Goal: Task Accomplishment & Management: Manage account settings

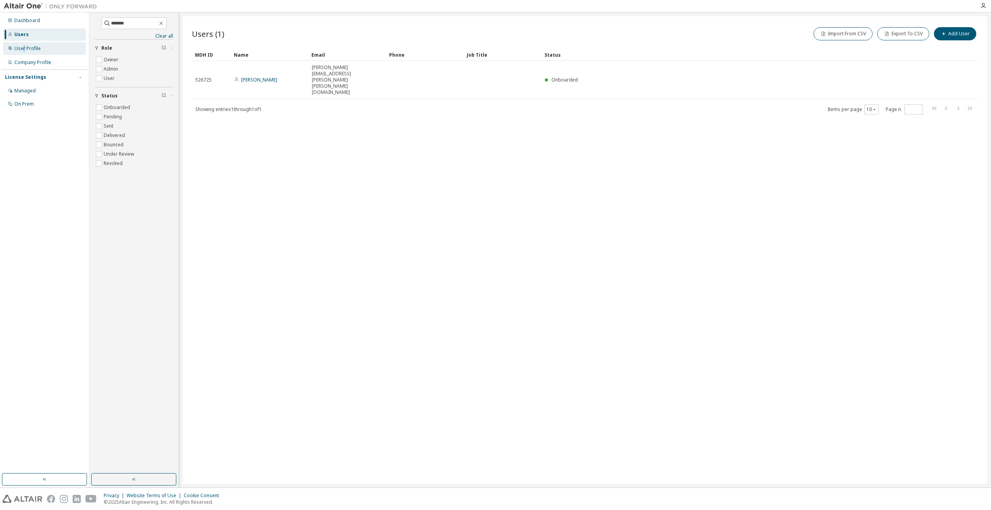
click at [24, 48] on div "User Profile" at bounding box center [27, 48] width 26 height 6
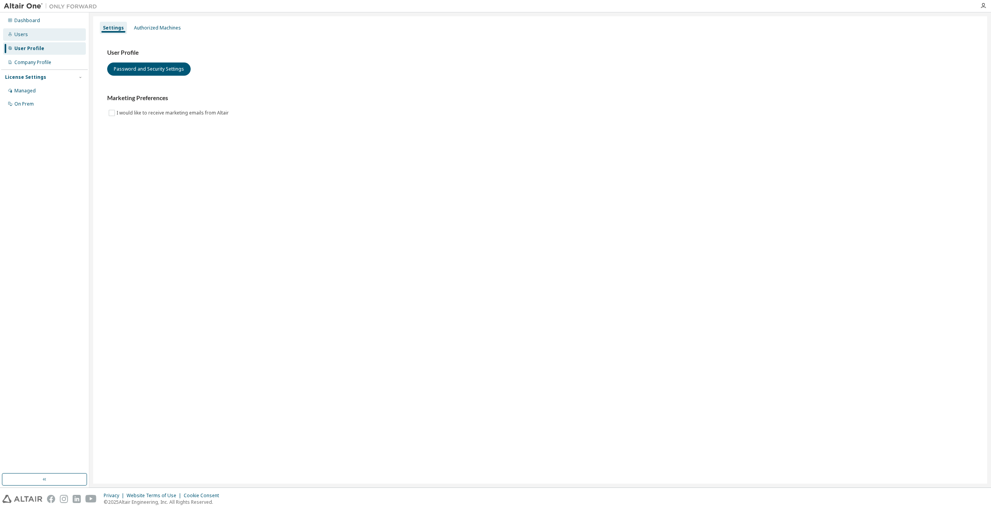
drag, startPoint x: 24, startPoint y: 48, endPoint x: 22, endPoint y: 32, distance: 16.0
click at [22, 32] on div "Users" at bounding box center [21, 34] width 14 height 6
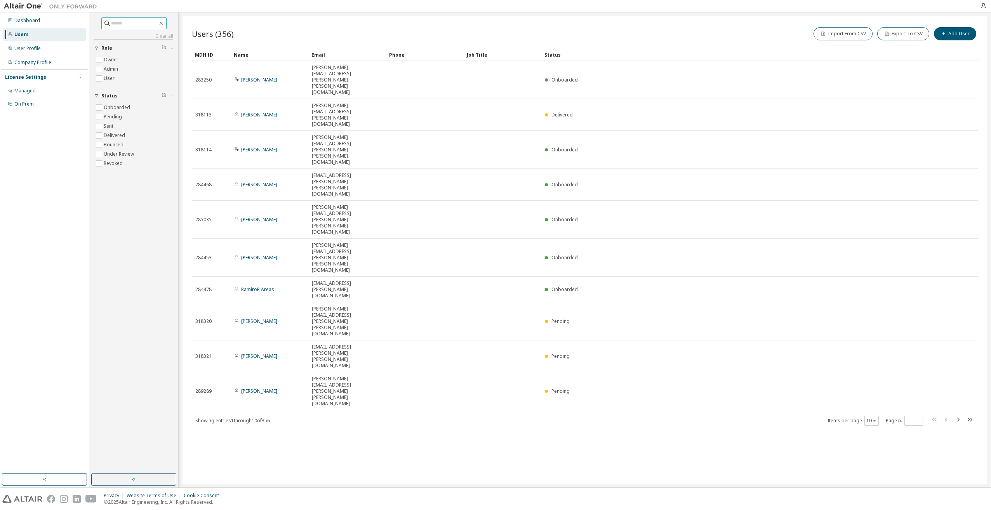
click at [122, 25] on input "text" at bounding box center [134, 23] width 47 height 8
type input "****"
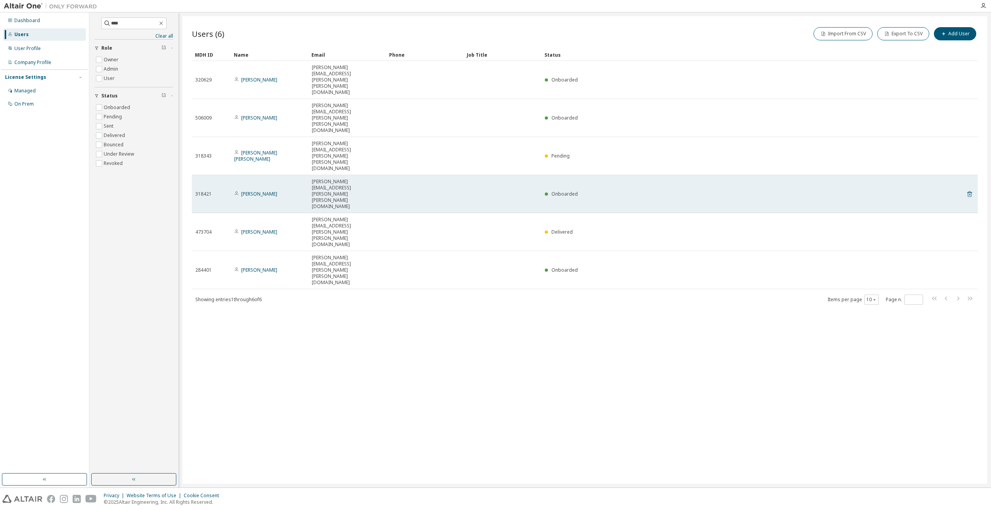
click at [971, 189] on icon at bounding box center [969, 193] width 7 height 9
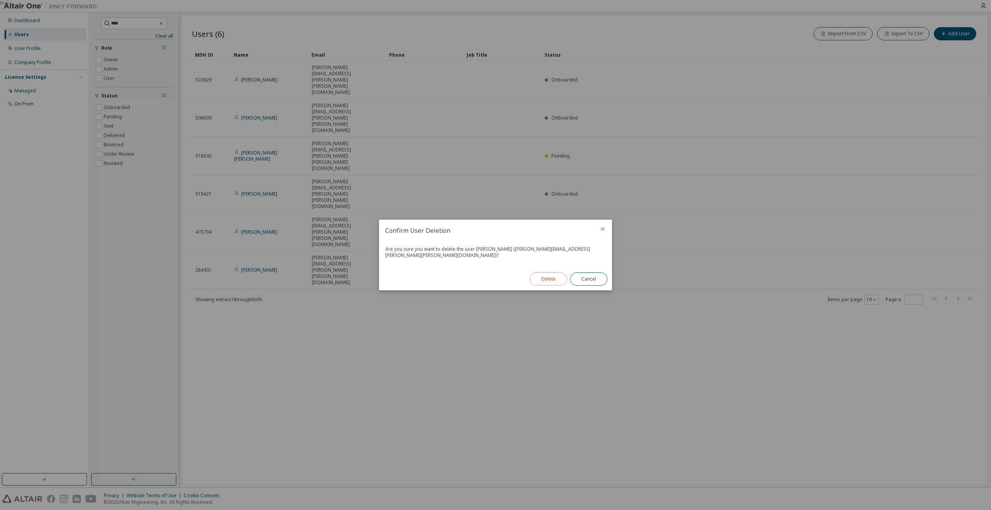
click at [545, 276] on button "Delete" at bounding box center [548, 279] width 37 height 13
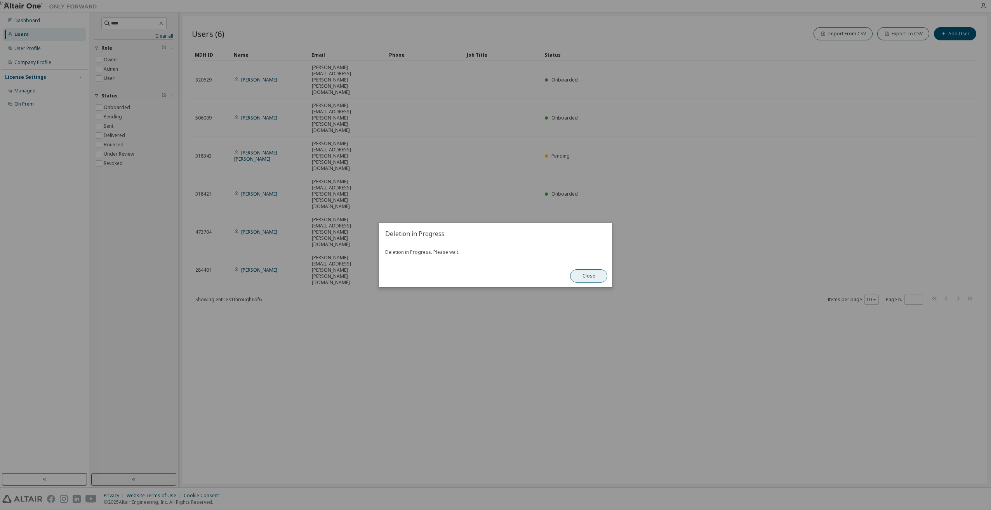
click at [593, 277] on button "Close" at bounding box center [588, 275] width 37 height 13
